Goal: Information Seeking & Learning: Learn about a topic

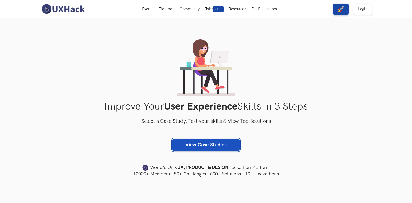
click at [184, 149] on link "View Case Studies" at bounding box center [205, 145] width 67 height 12
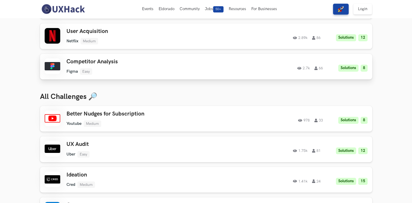
scroll to position [121, 0]
